Goal: Task Accomplishment & Management: Manage account settings

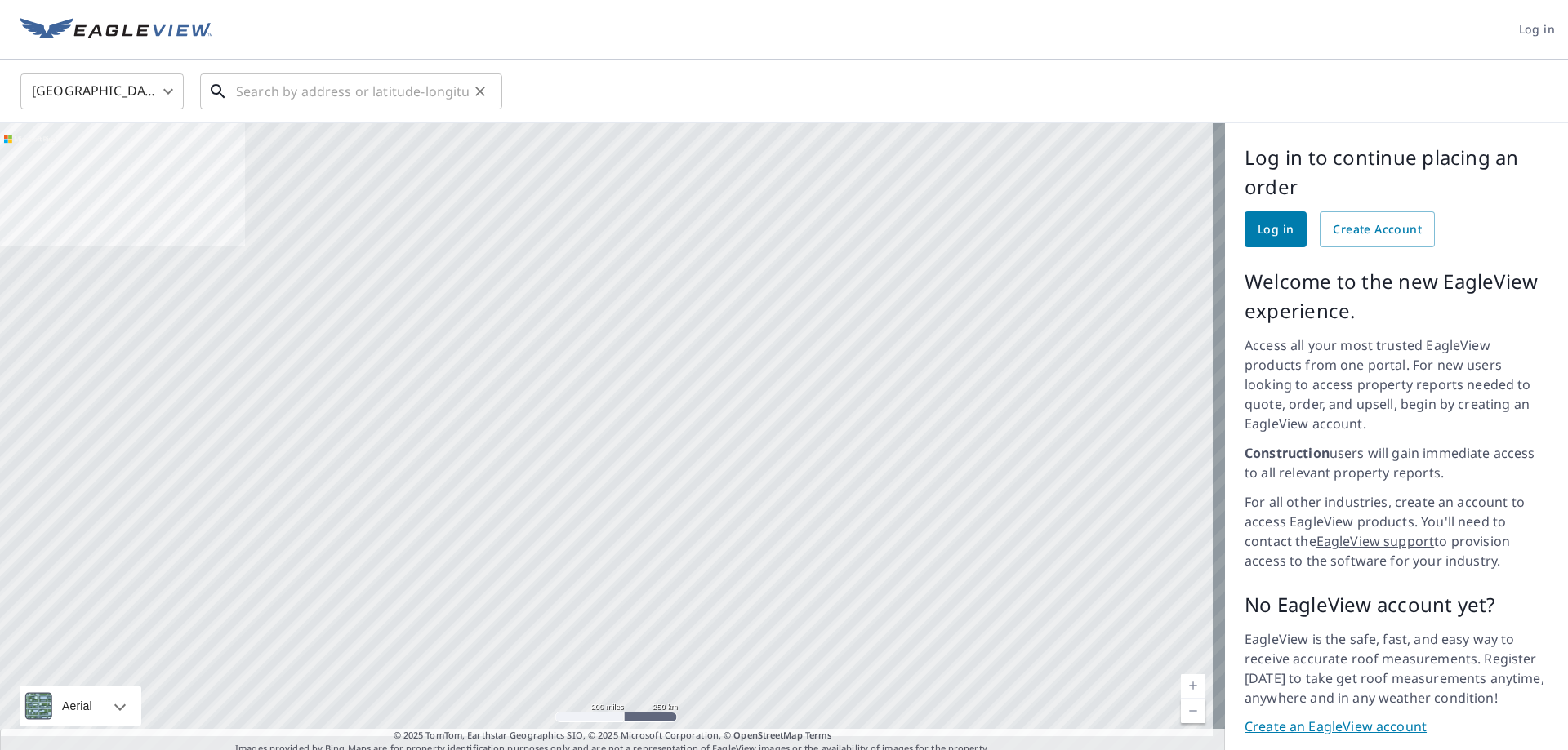
click at [243, 92] on input "text" at bounding box center [352, 91] width 233 height 45
click at [294, 87] on input "text" at bounding box center [352, 91] width 233 height 45
paste input "[STREET_ADDRESS][PERSON_NAME]"
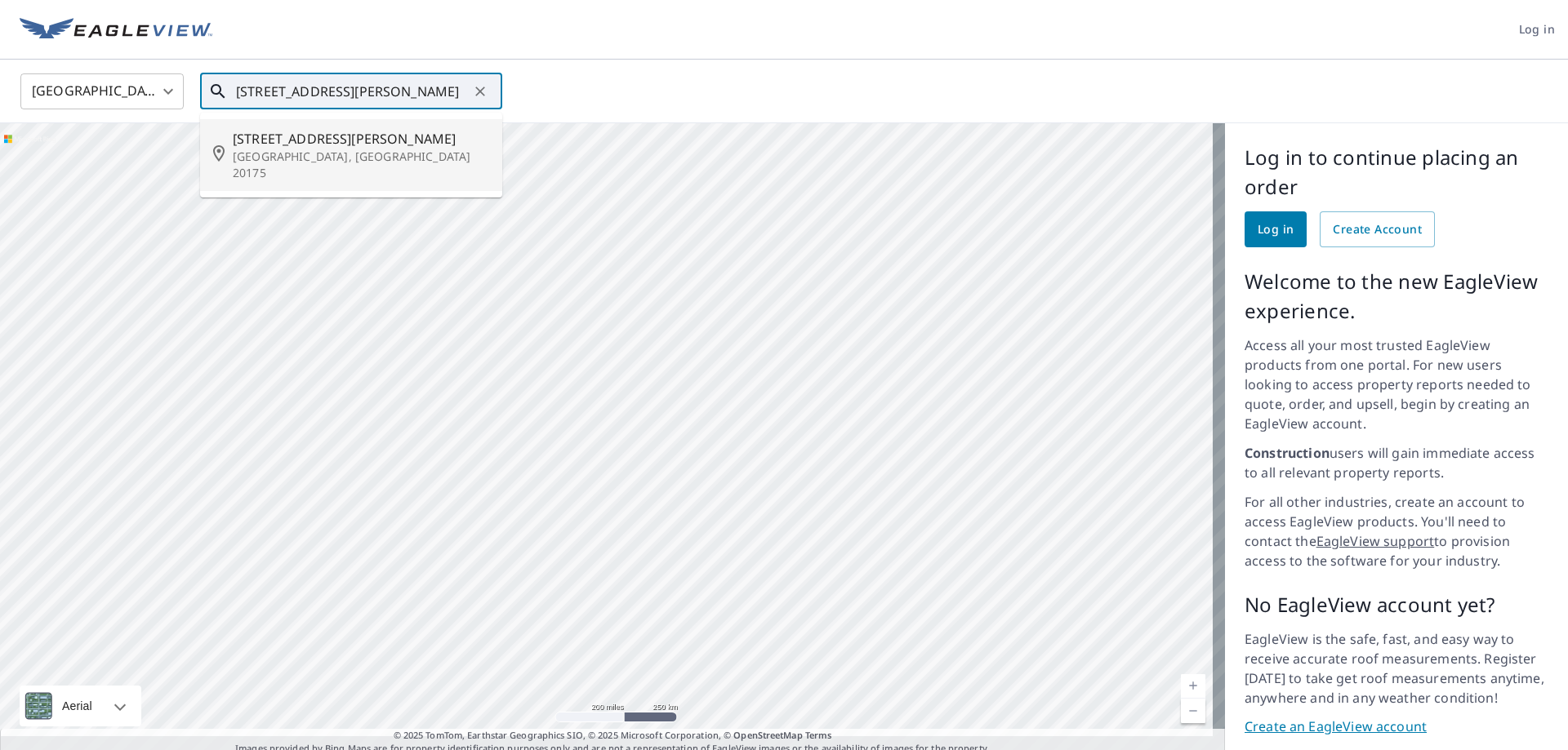
click at [341, 152] on p "[GEOGRAPHIC_DATA], [GEOGRAPHIC_DATA] 20175" at bounding box center [360, 165] width 256 height 33
type input "[STREET_ADDRESS]"
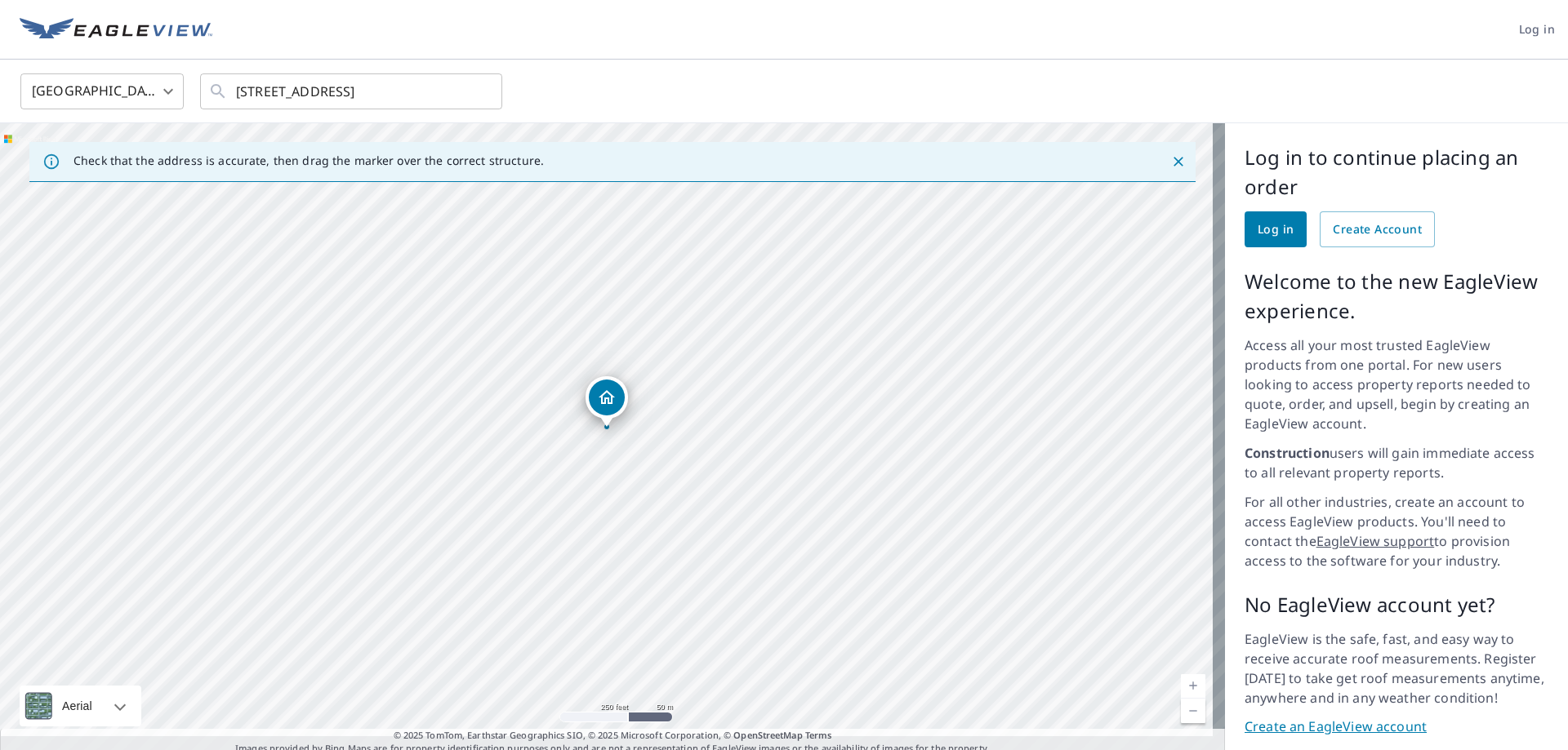
click at [1288, 235] on link "Log in" at bounding box center [1275, 229] width 62 height 36
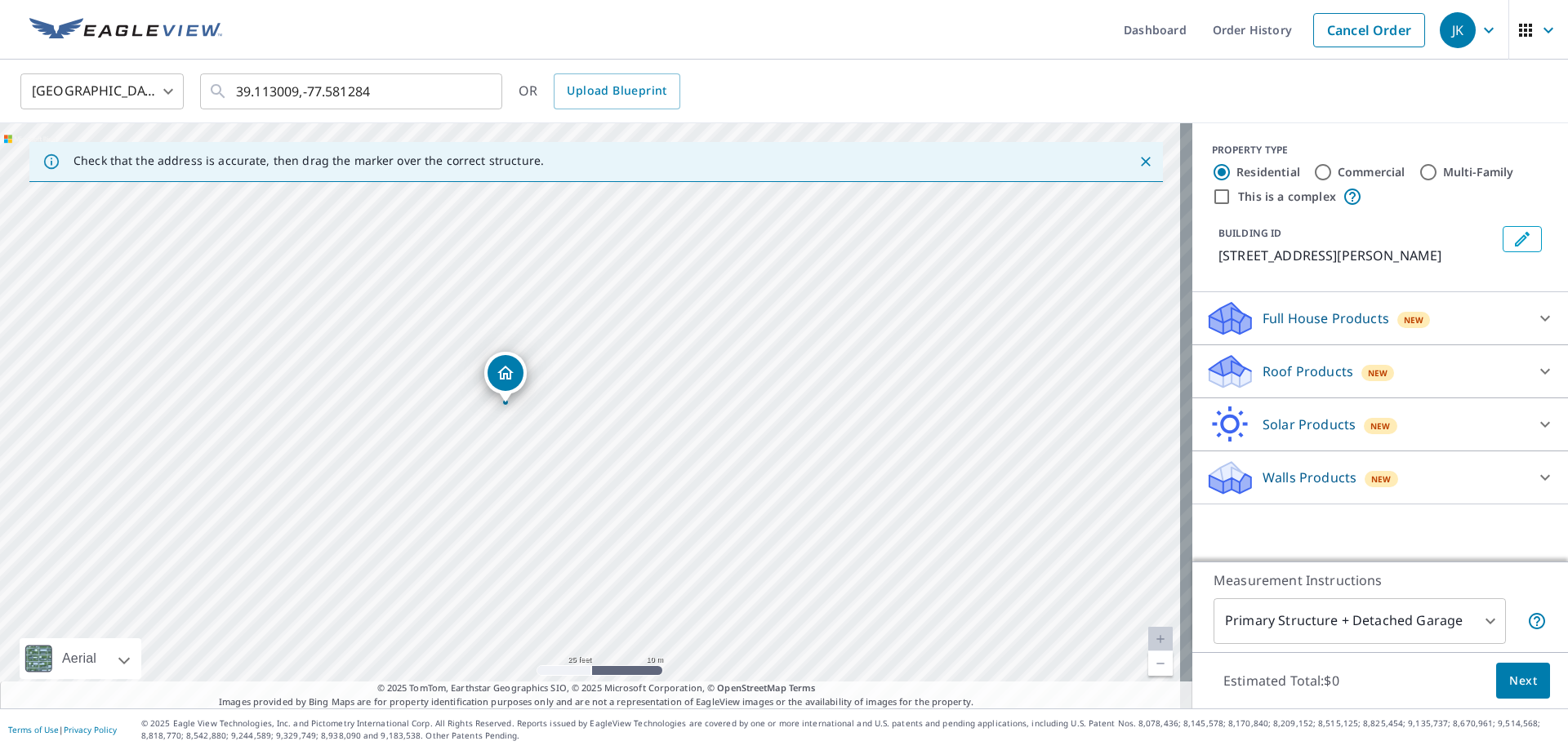
drag, startPoint x: 587, startPoint y: 508, endPoint x: 580, endPoint y: 355, distance: 153.2
click at [580, 355] on div "[STREET_ADDRESS]" at bounding box center [596, 416] width 1192 height 585
click at [1508, 370] on div "Roof Products New" at bounding box center [1365, 371] width 320 height 38
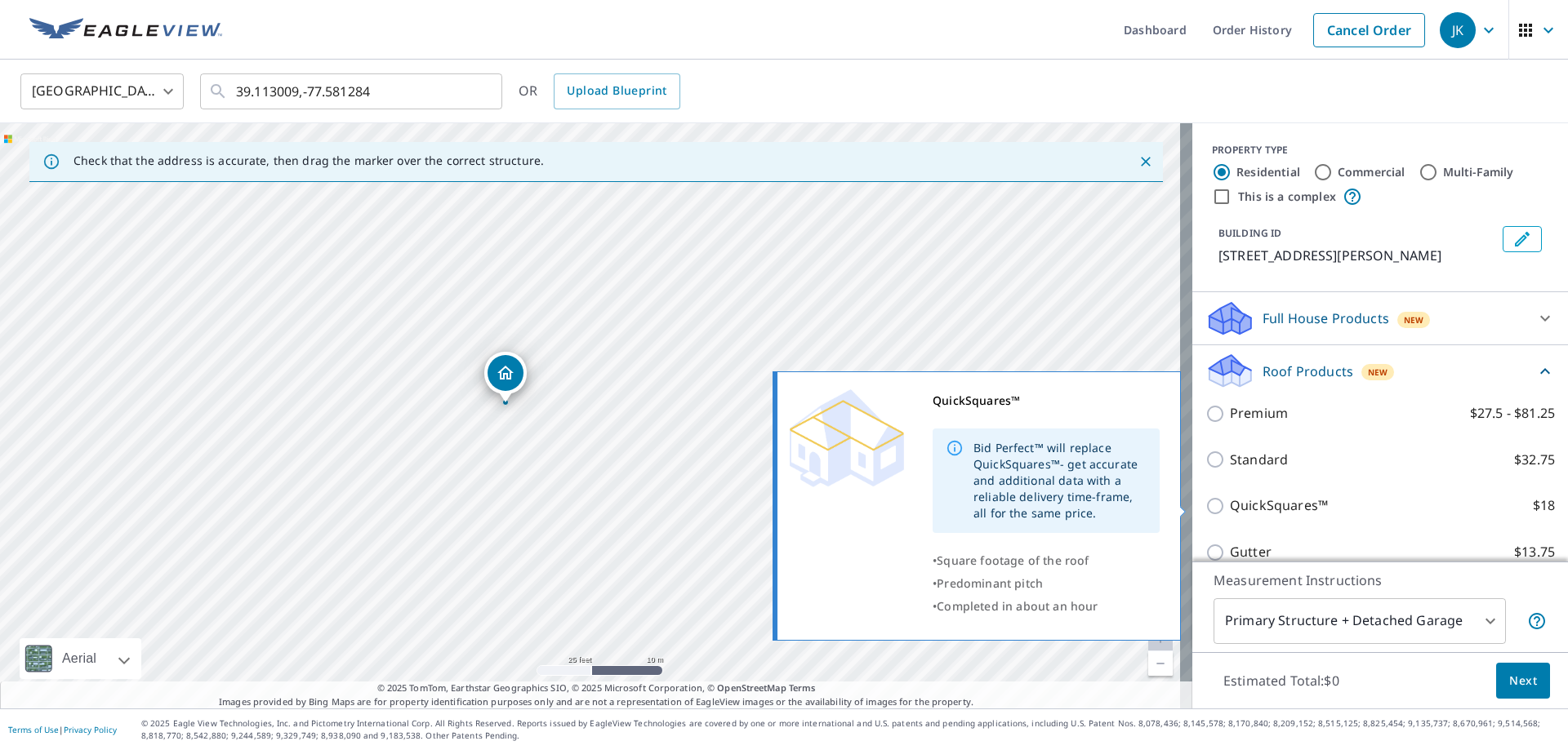
click at [1205, 511] on input "QuickSquares™ $18" at bounding box center [1217, 507] width 24 height 20
checkbox input "true"
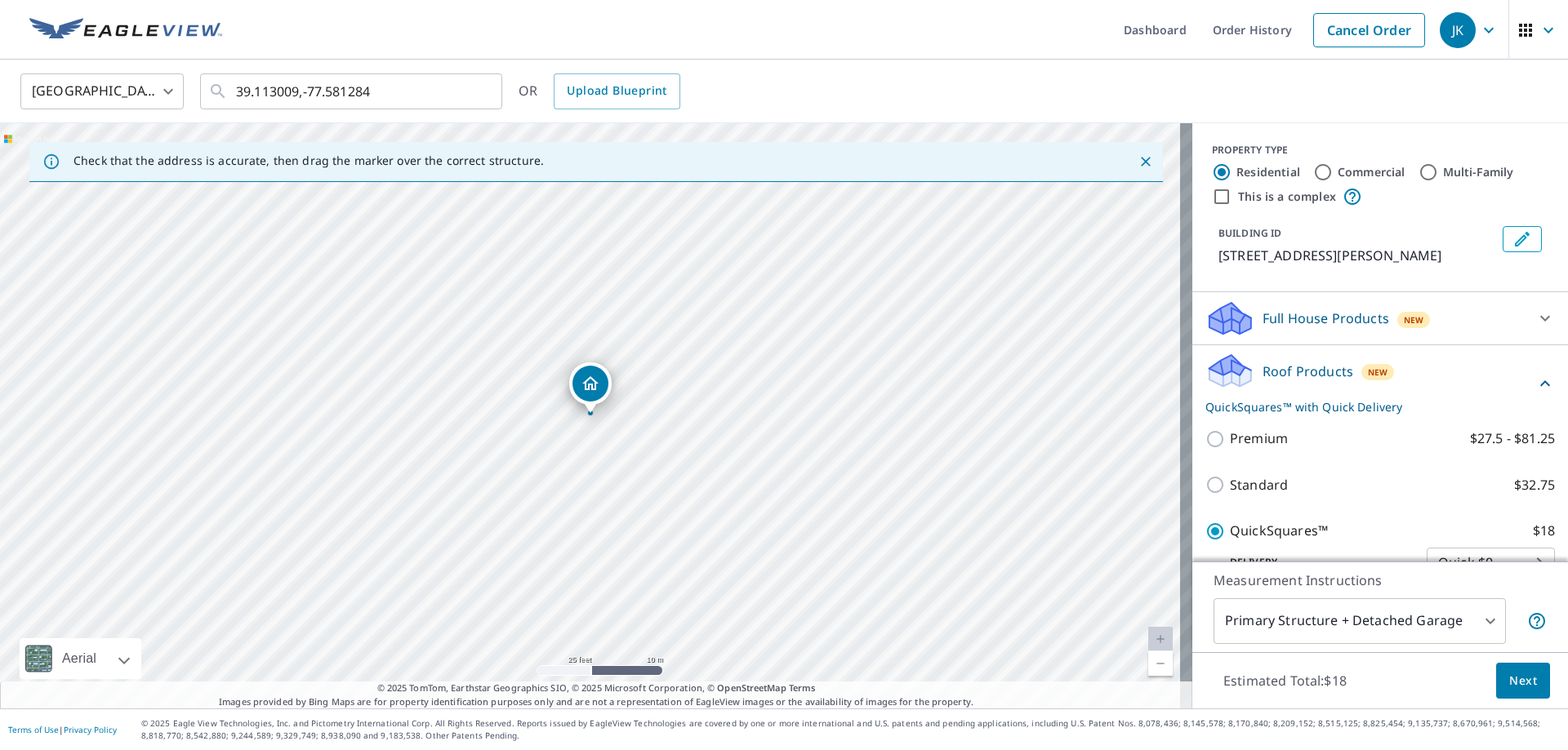
click at [1514, 687] on span "Next" at bounding box center [1523, 680] width 28 height 21
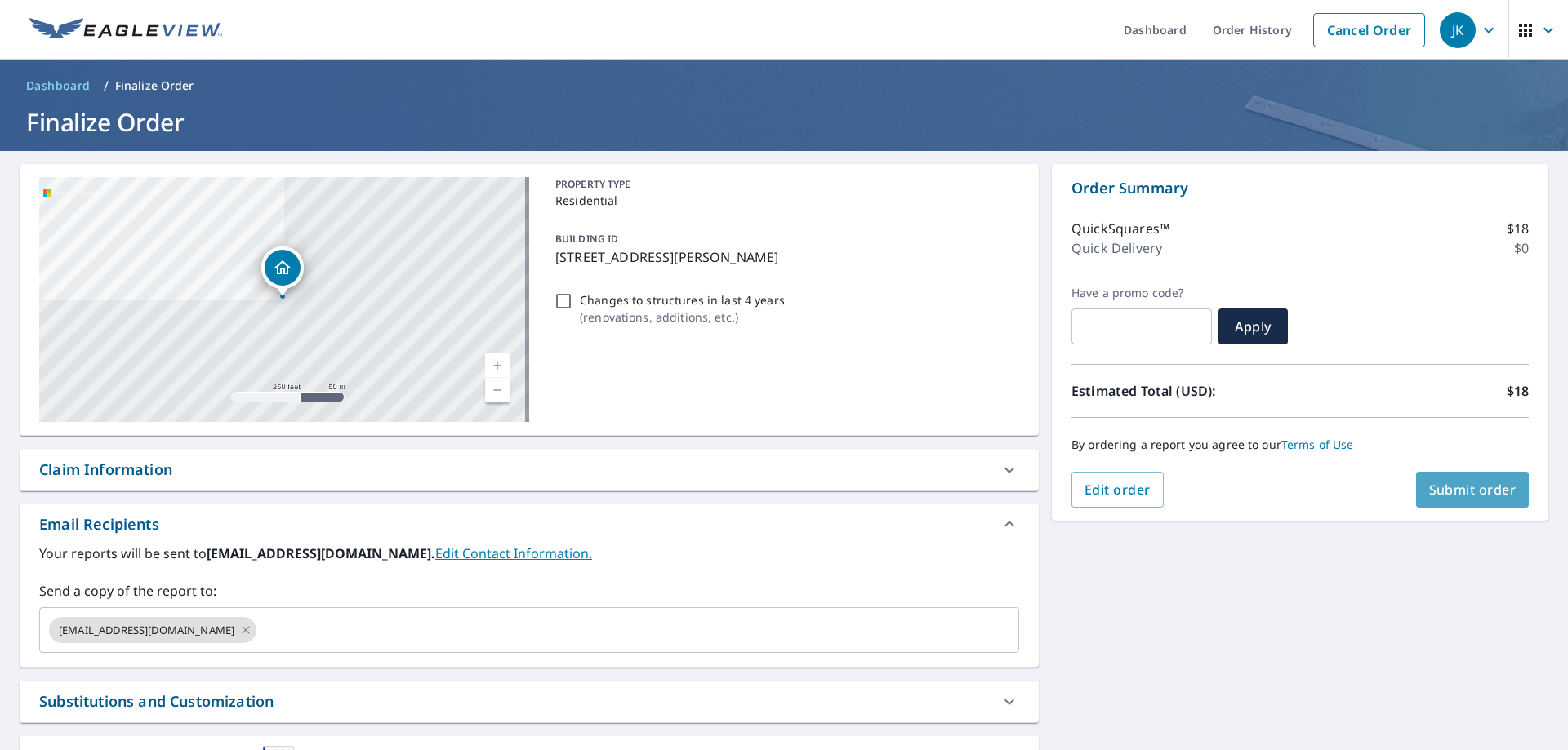
click at [1460, 477] on button "Submit order" at bounding box center [1472, 490] width 113 height 36
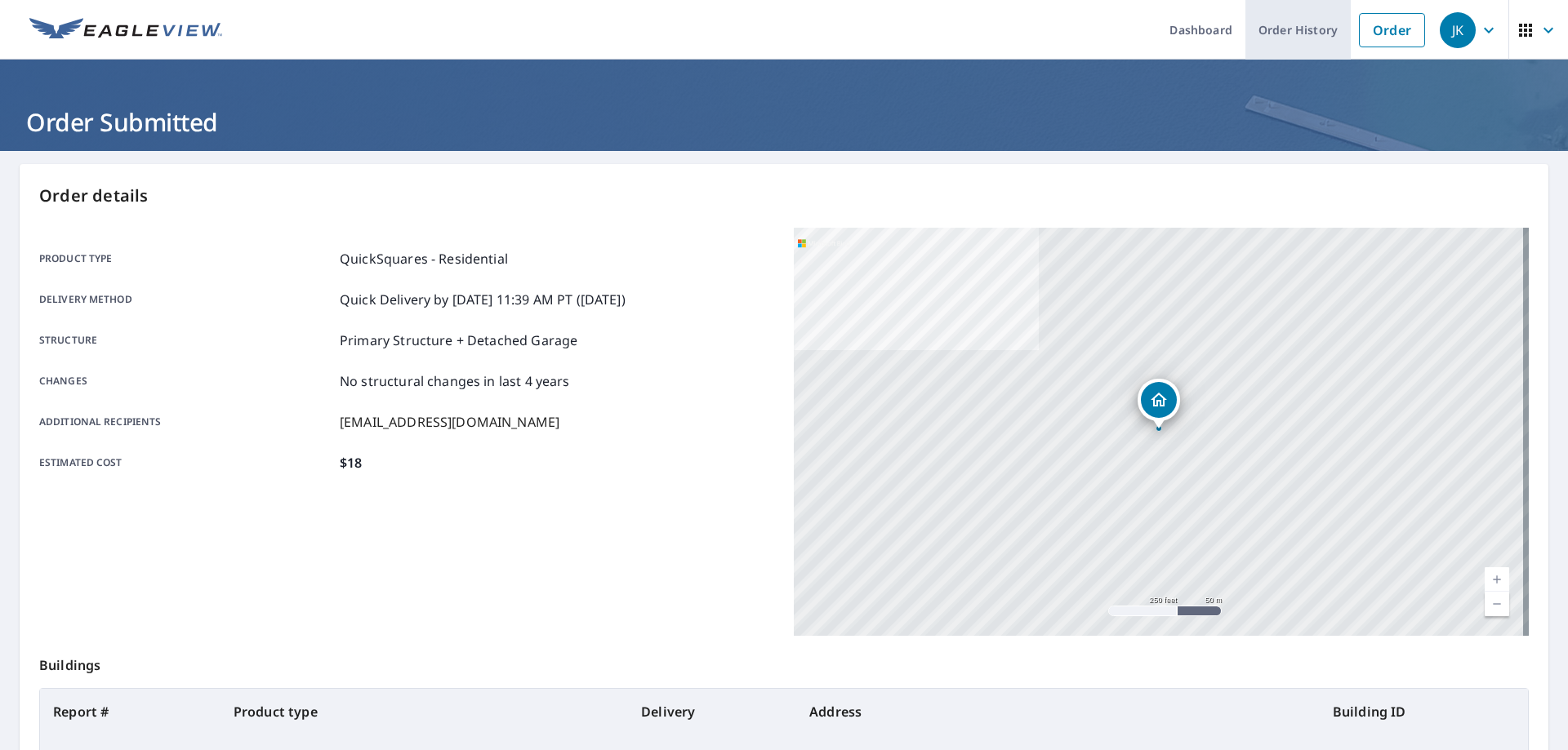
click at [1296, 33] on link "Order History" at bounding box center [1298, 29] width 105 height 60
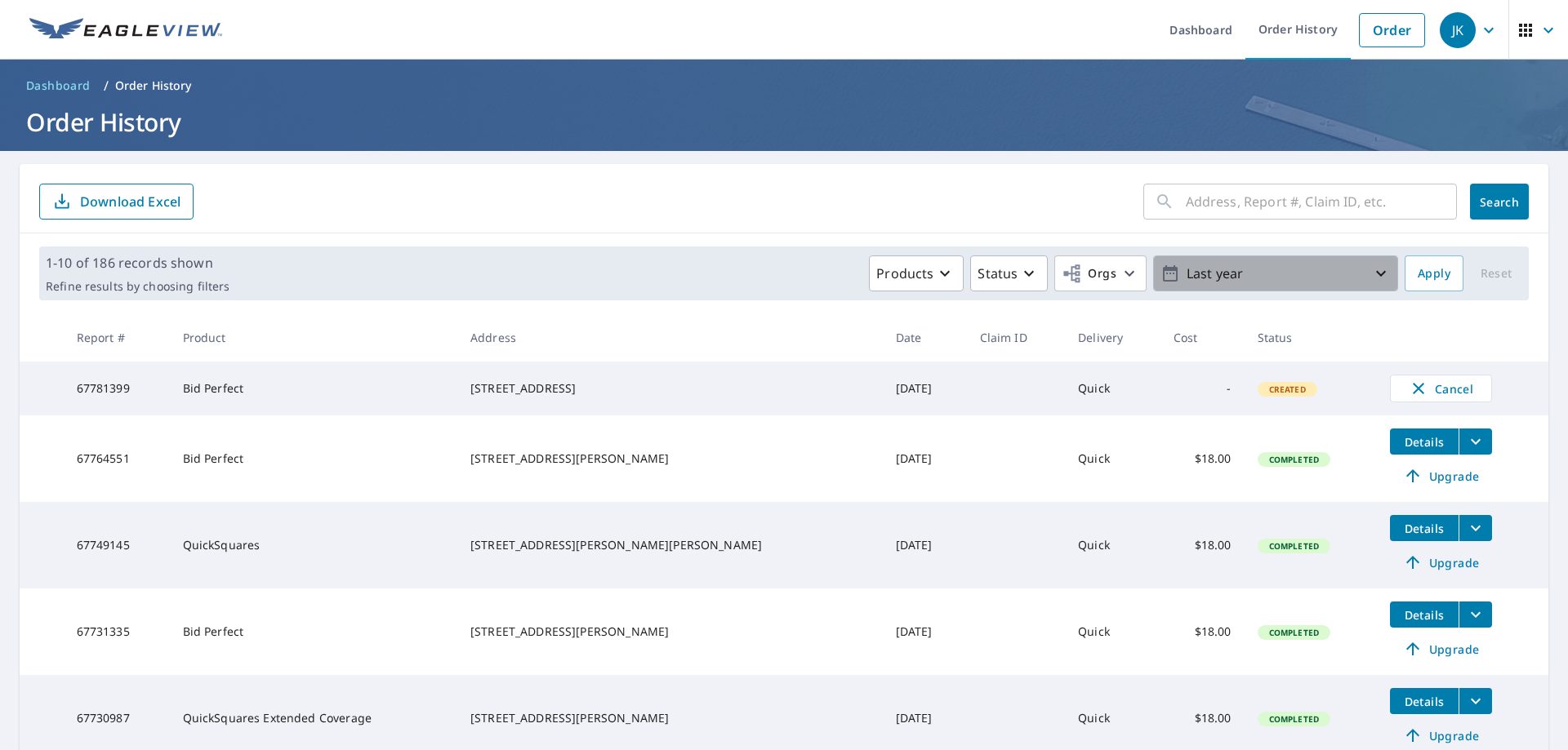
click at [1376, 278] on icon "button" at bounding box center [1381, 274] width 20 height 20
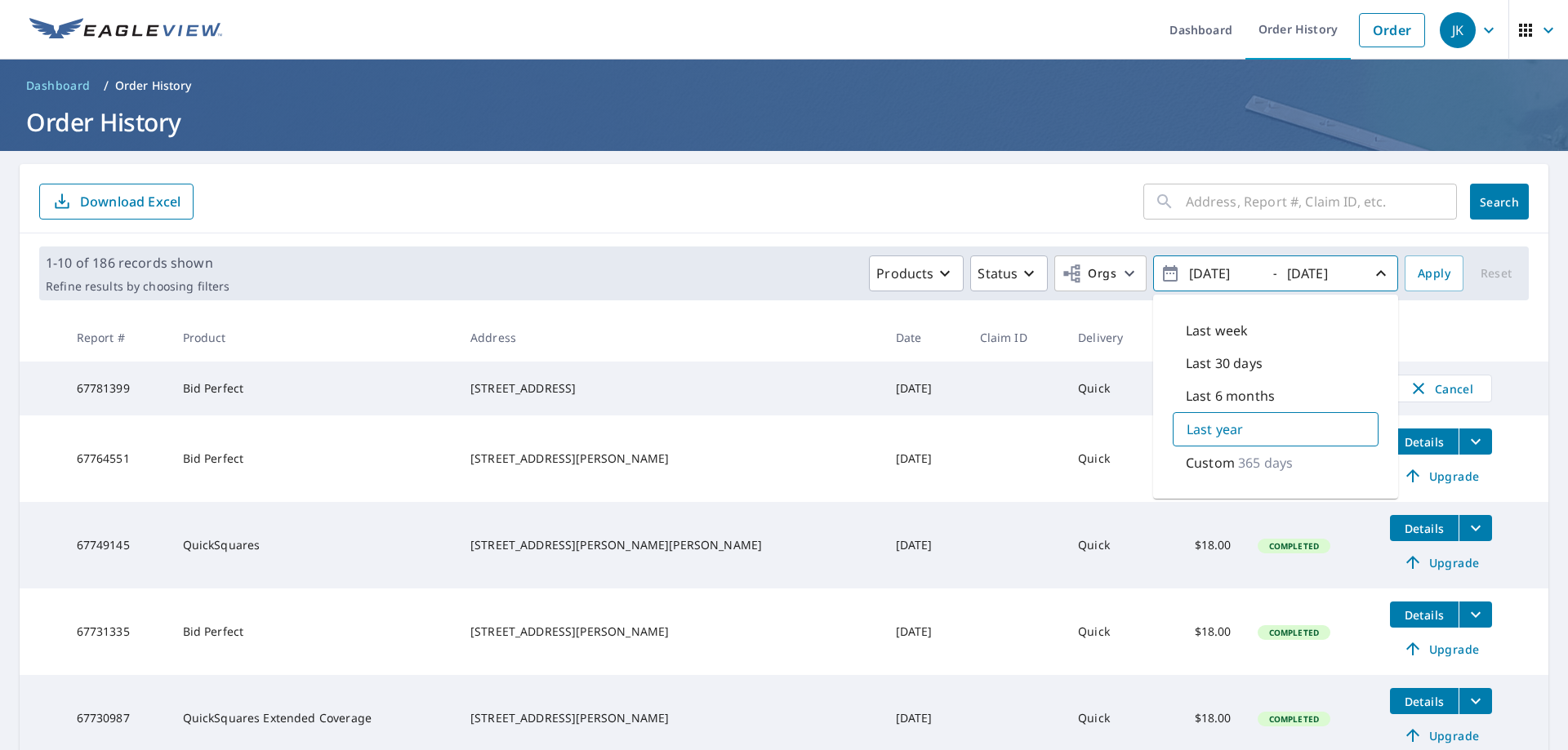
click at [1297, 399] on div "Last 6 months" at bounding box center [1275, 396] width 206 height 33
type input "2025/04/08"
click at [1430, 281] on span "Apply" at bounding box center [1433, 274] width 33 height 21
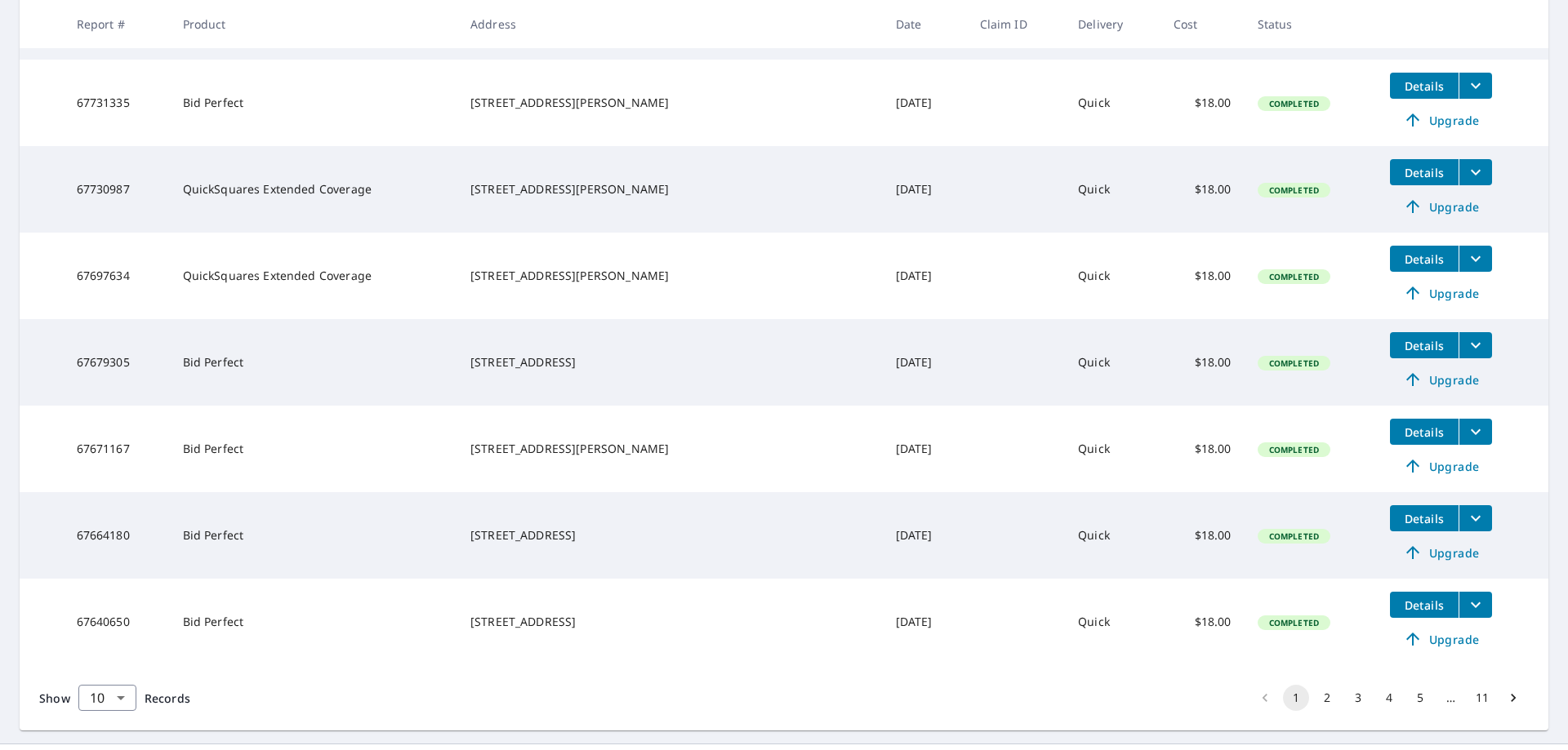
scroll to position [569, 0]
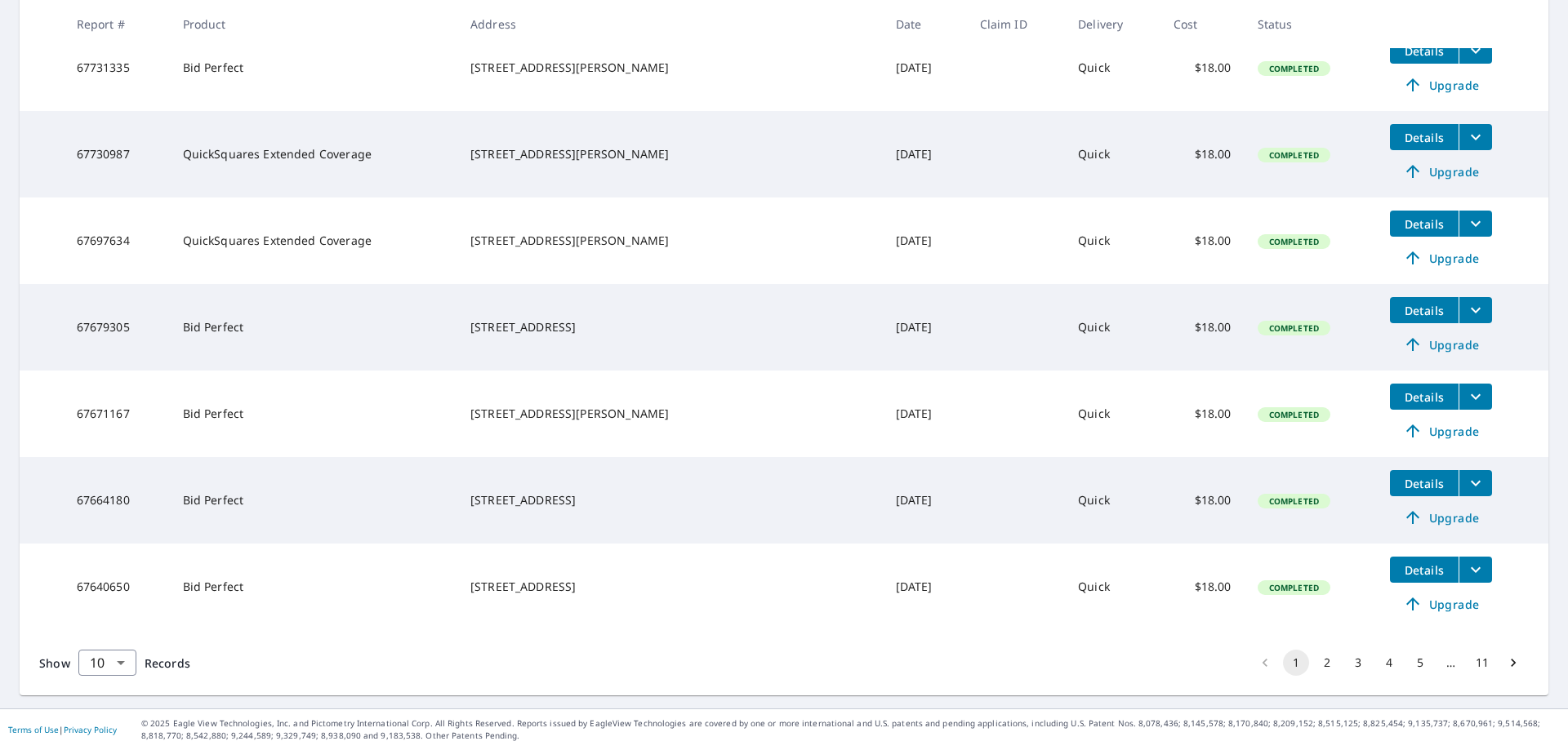
click at [1317, 663] on button "2" at bounding box center [1326, 663] width 26 height 26
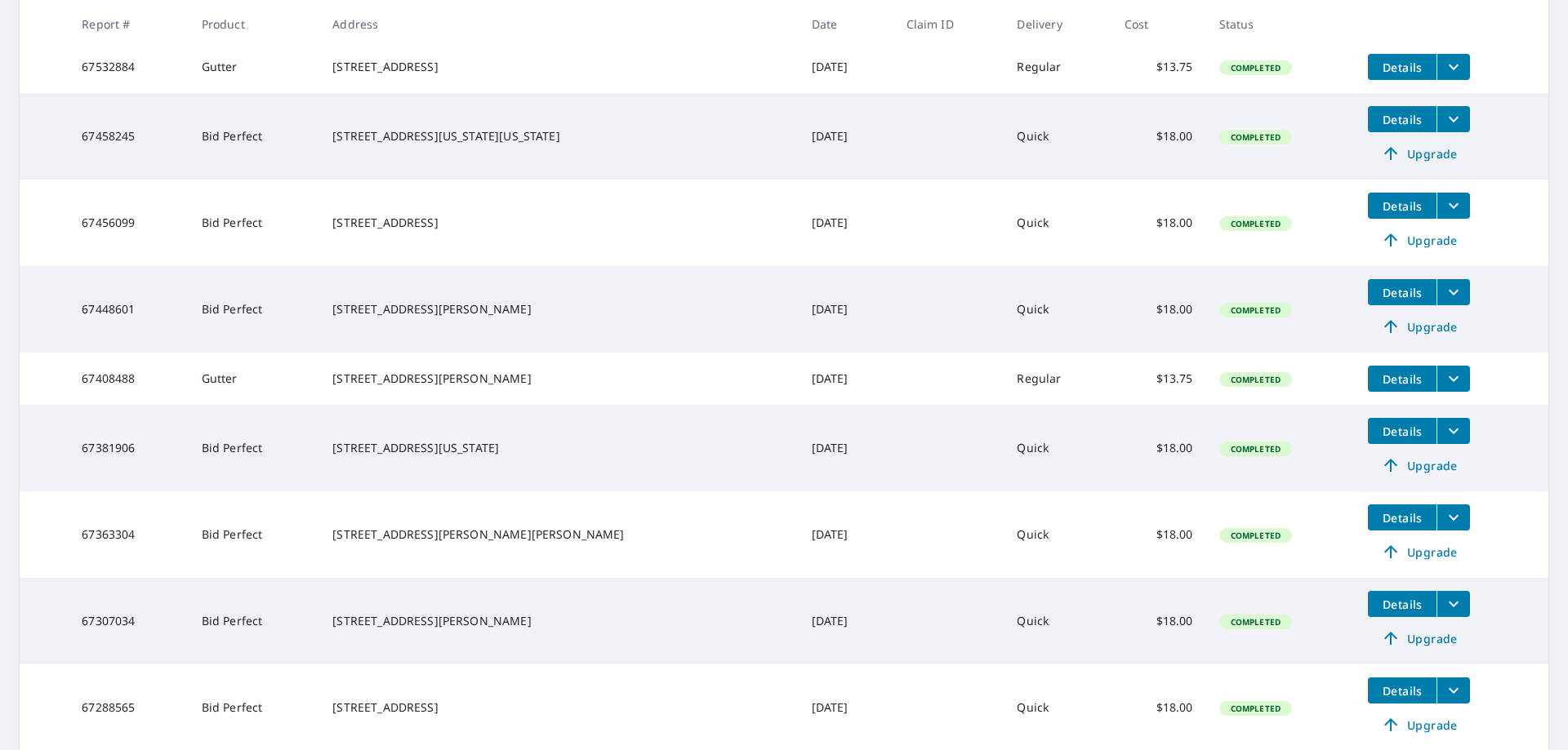
scroll to position [378, 0]
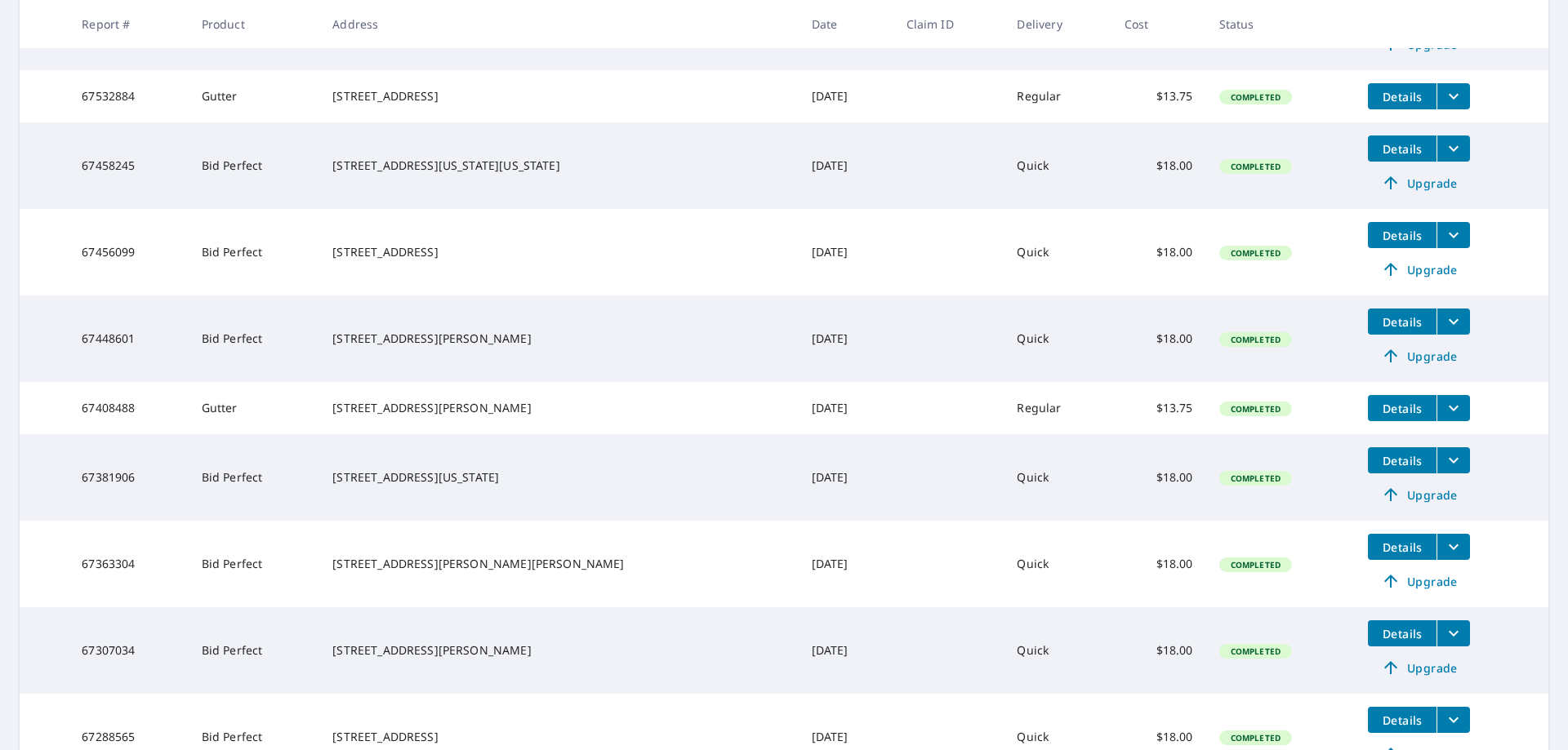
click at [1377, 243] on span "Details" at bounding box center [1401, 235] width 49 height 15
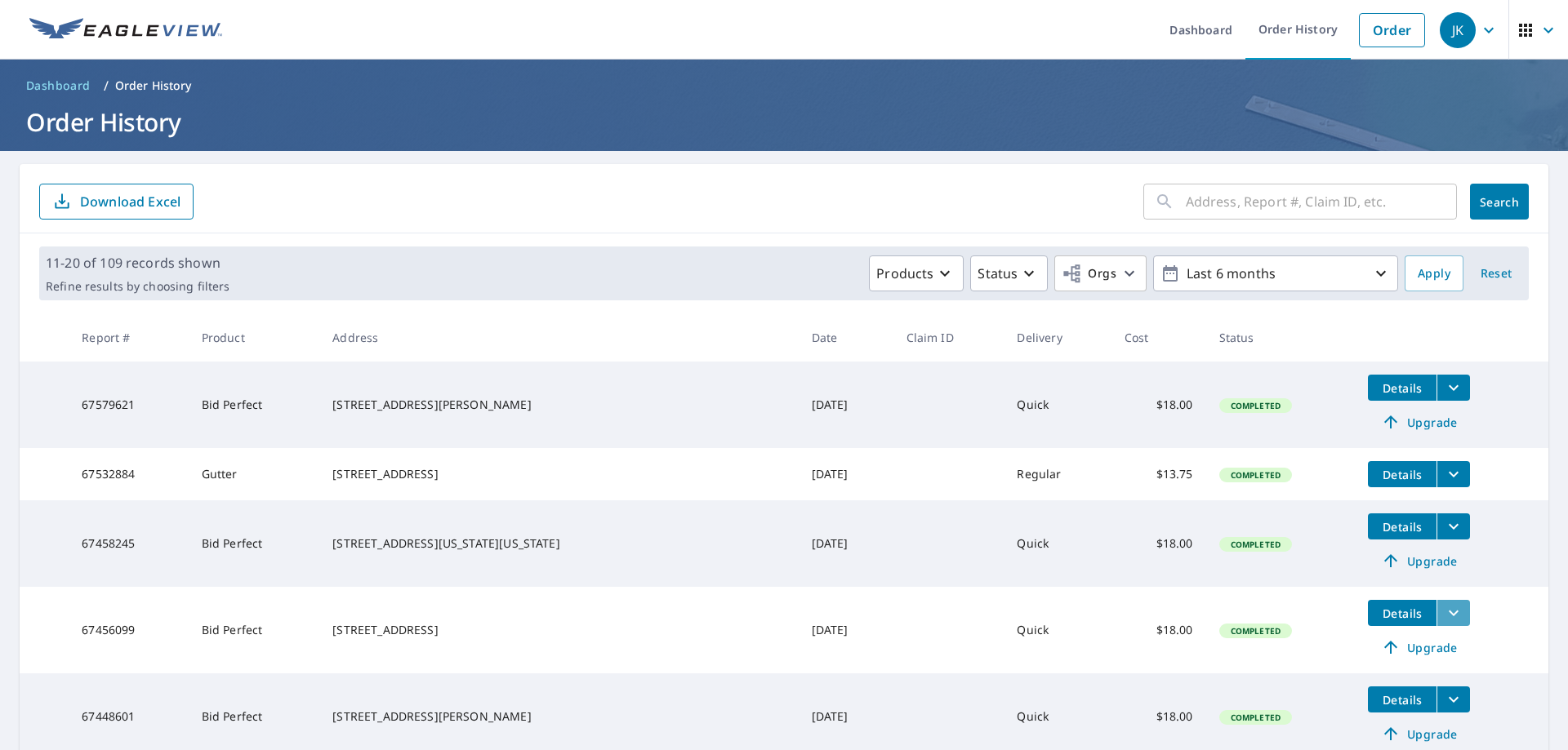
click at [1436, 625] on button "filesDropdownBtn-67456099" at bounding box center [1453, 613] width 34 height 26
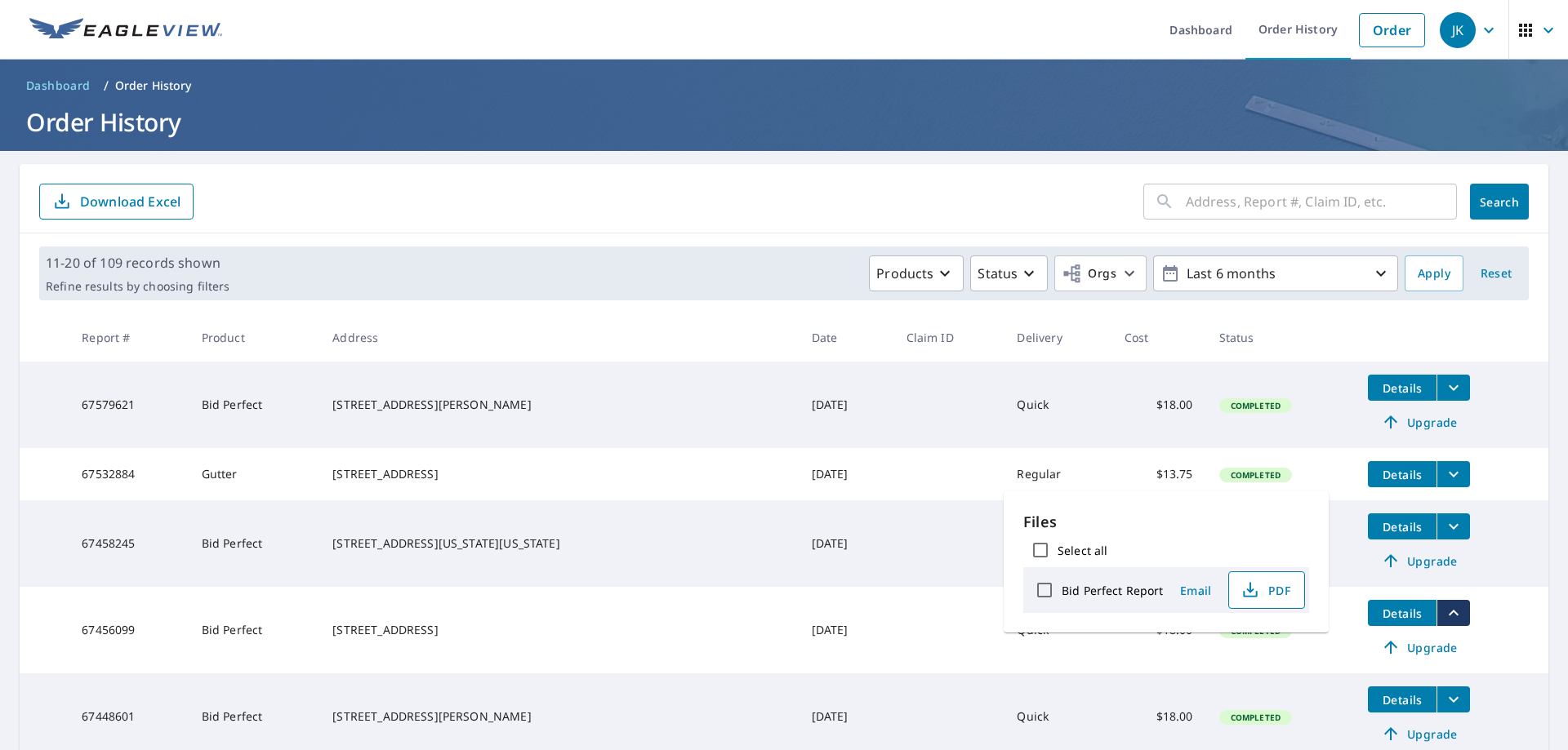
click at [1266, 593] on span "PDF" at bounding box center [1265, 590] width 53 height 20
click at [182, 18] on img at bounding box center [126, 29] width 193 height 24
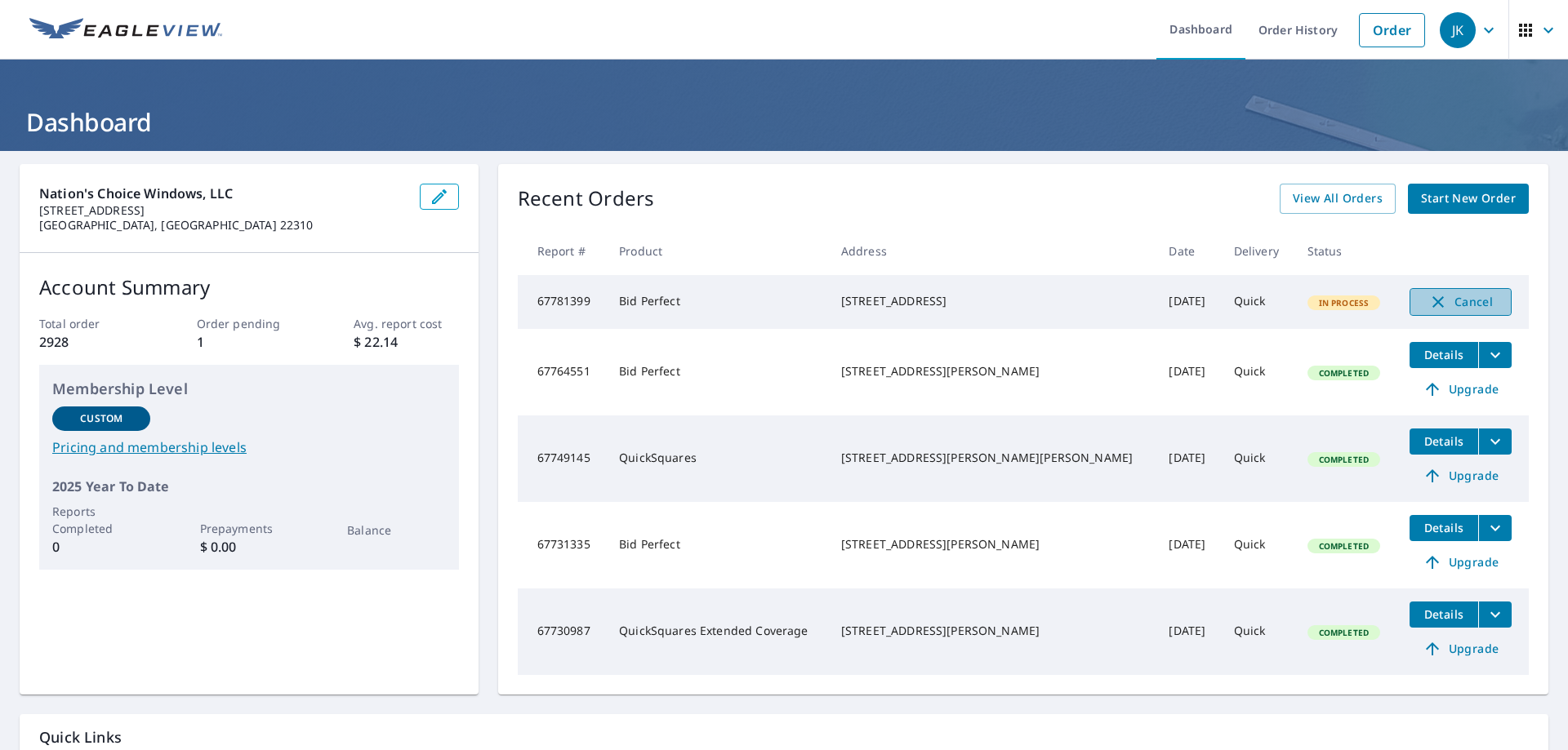
click at [1444, 301] on span "Cancel" at bounding box center [1460, 302] width 68 height 20
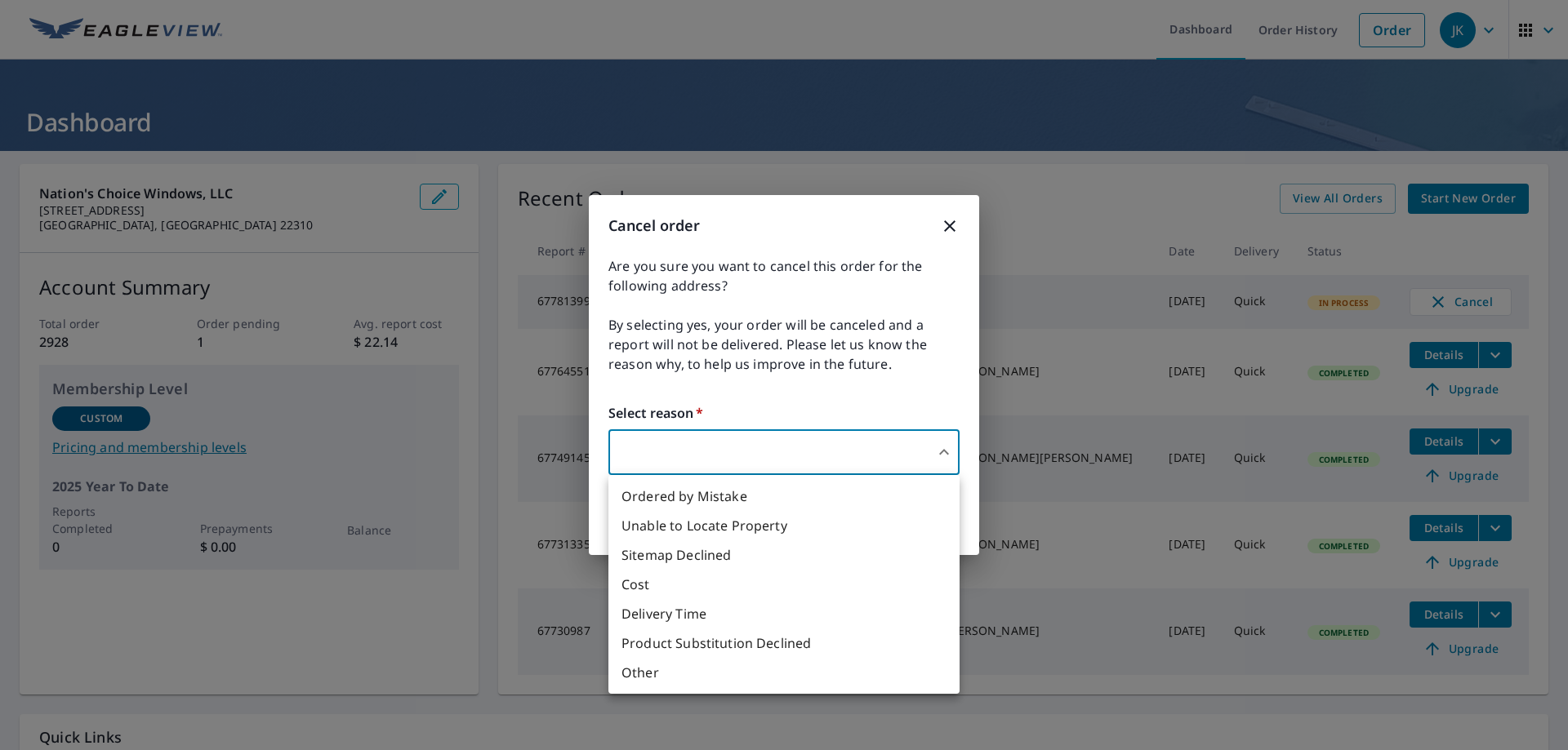
click at [908, 455] on body "JK JK Dashboard Order History Order JK Dashboard Nation's Choice Windows, LLC 6…" at bounding box center [784, 375] width 1568 height 750
click at [719, 503] on li "Ordered by Mistake" at bounding box center [784, 496] width 351 height 29
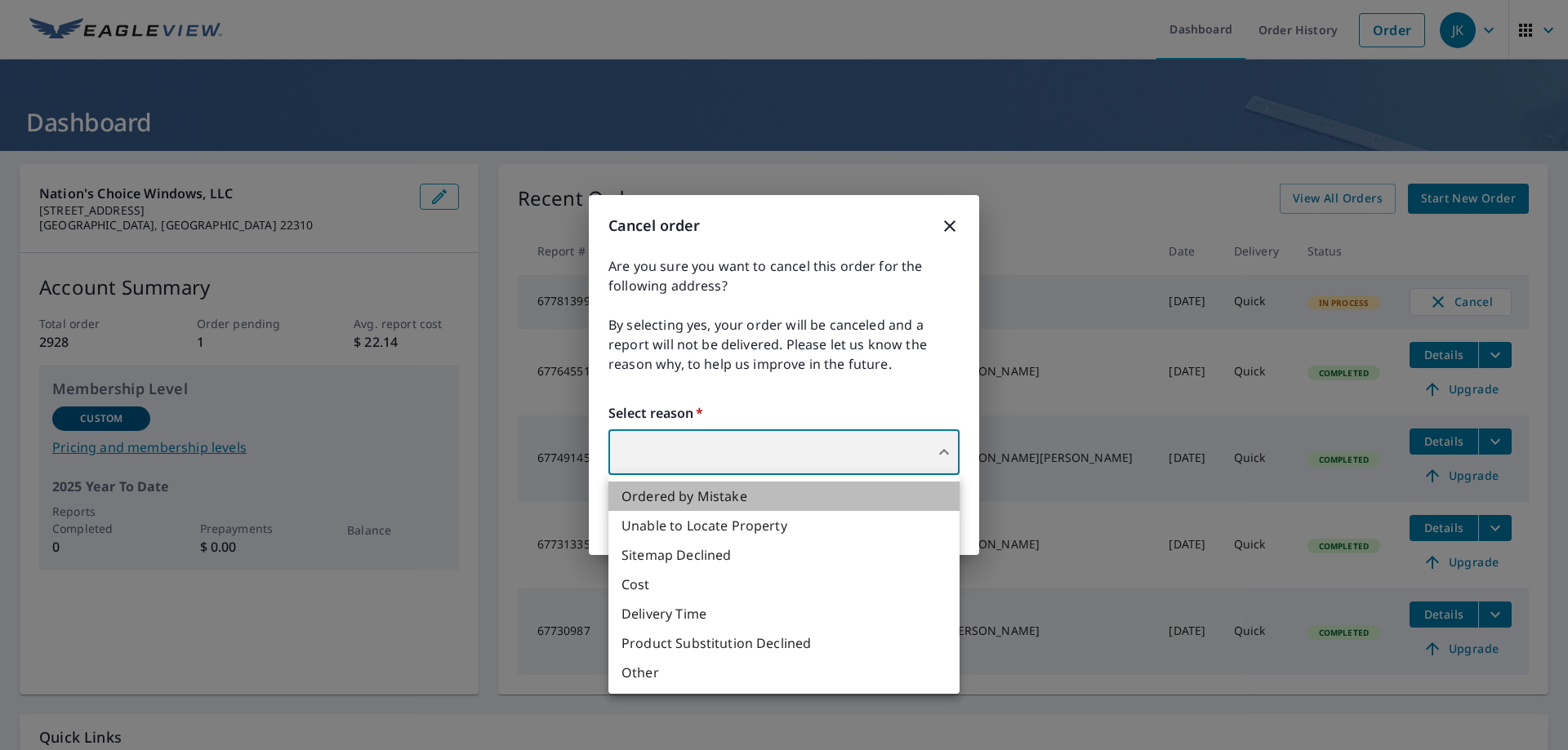
type input "30"
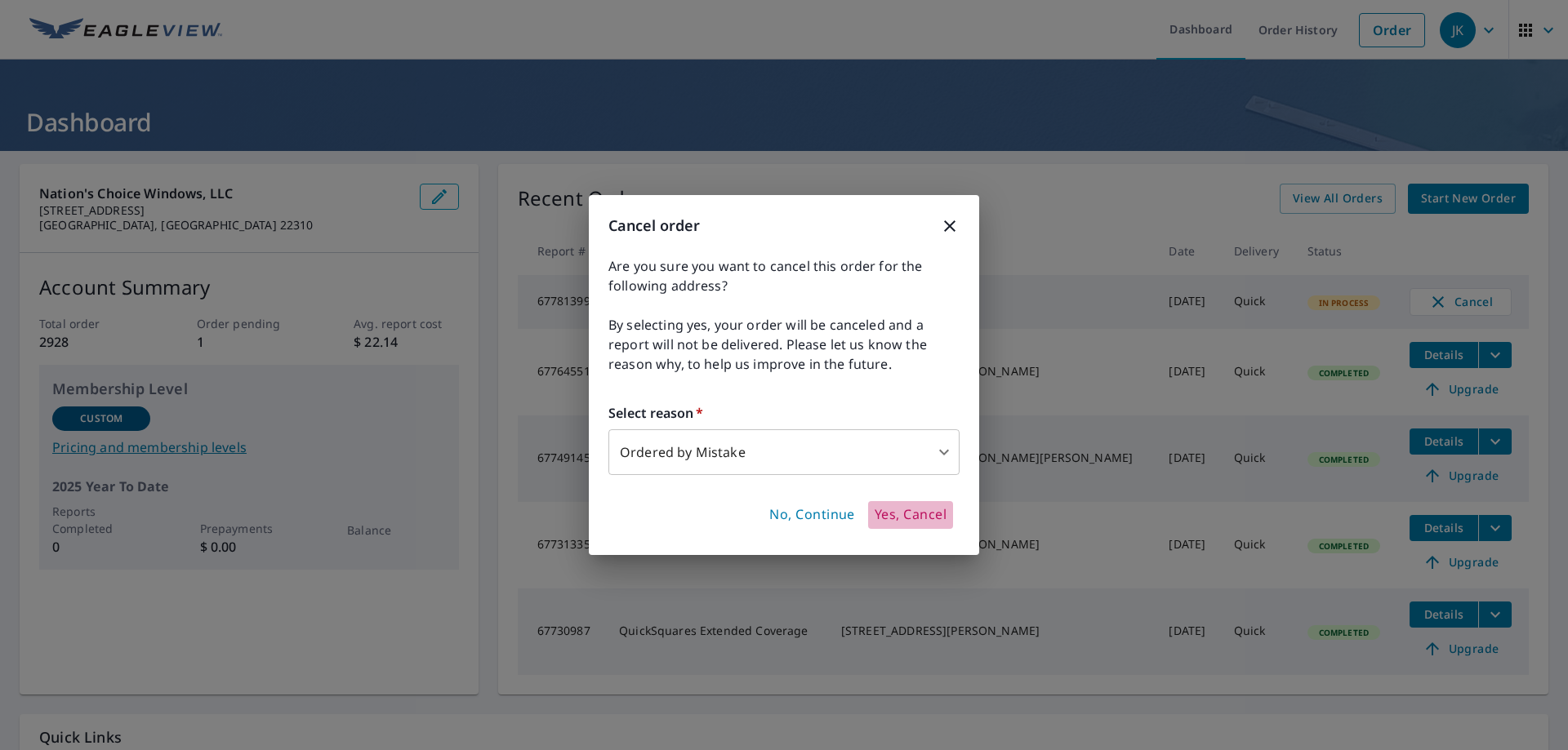
click at [896, 515] on span "Yes, Cancel" at bounding box center [910, 515] width 72 height 18
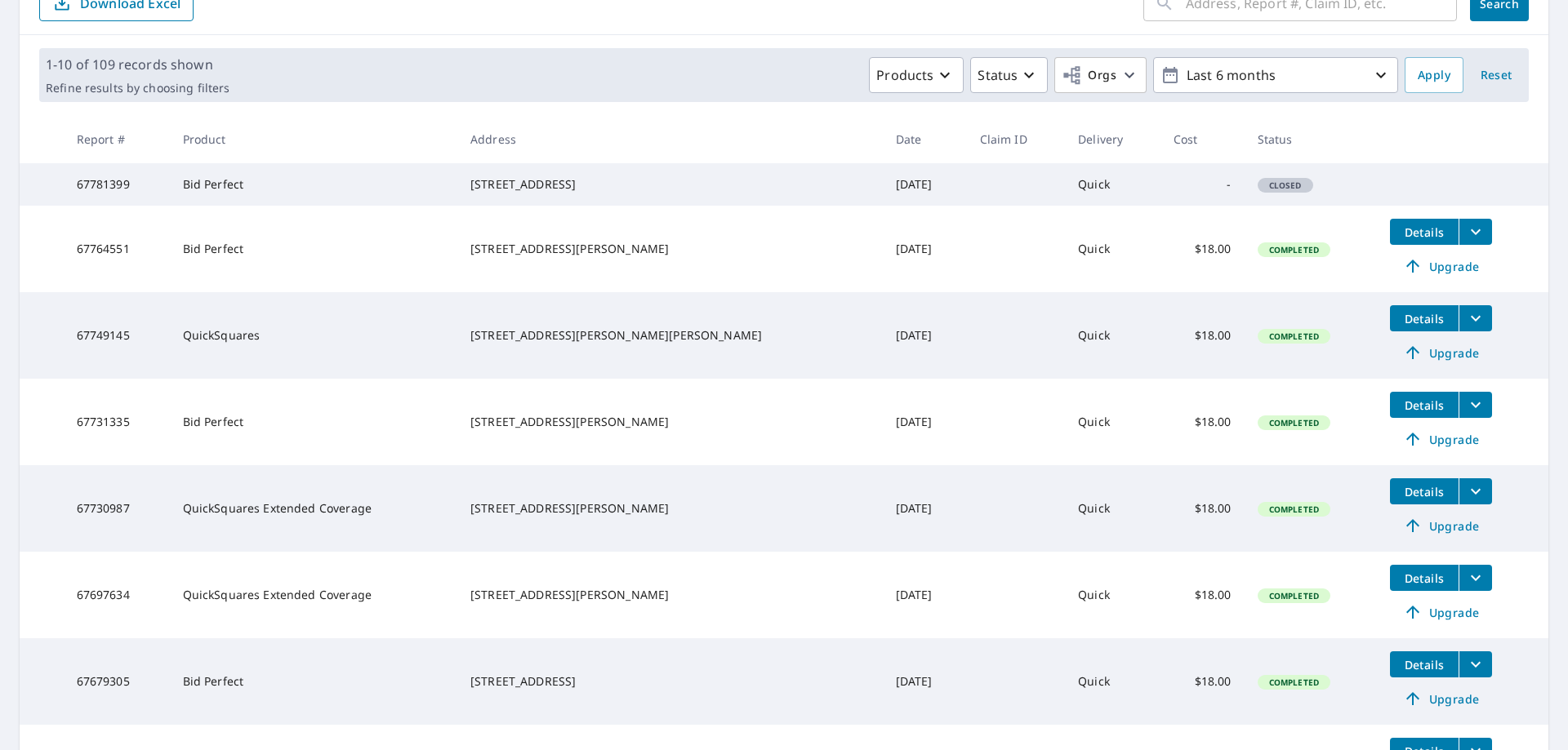
scroll to position [326, 0]
